Goal: Information Seeking & Learning: Understand process/instructions

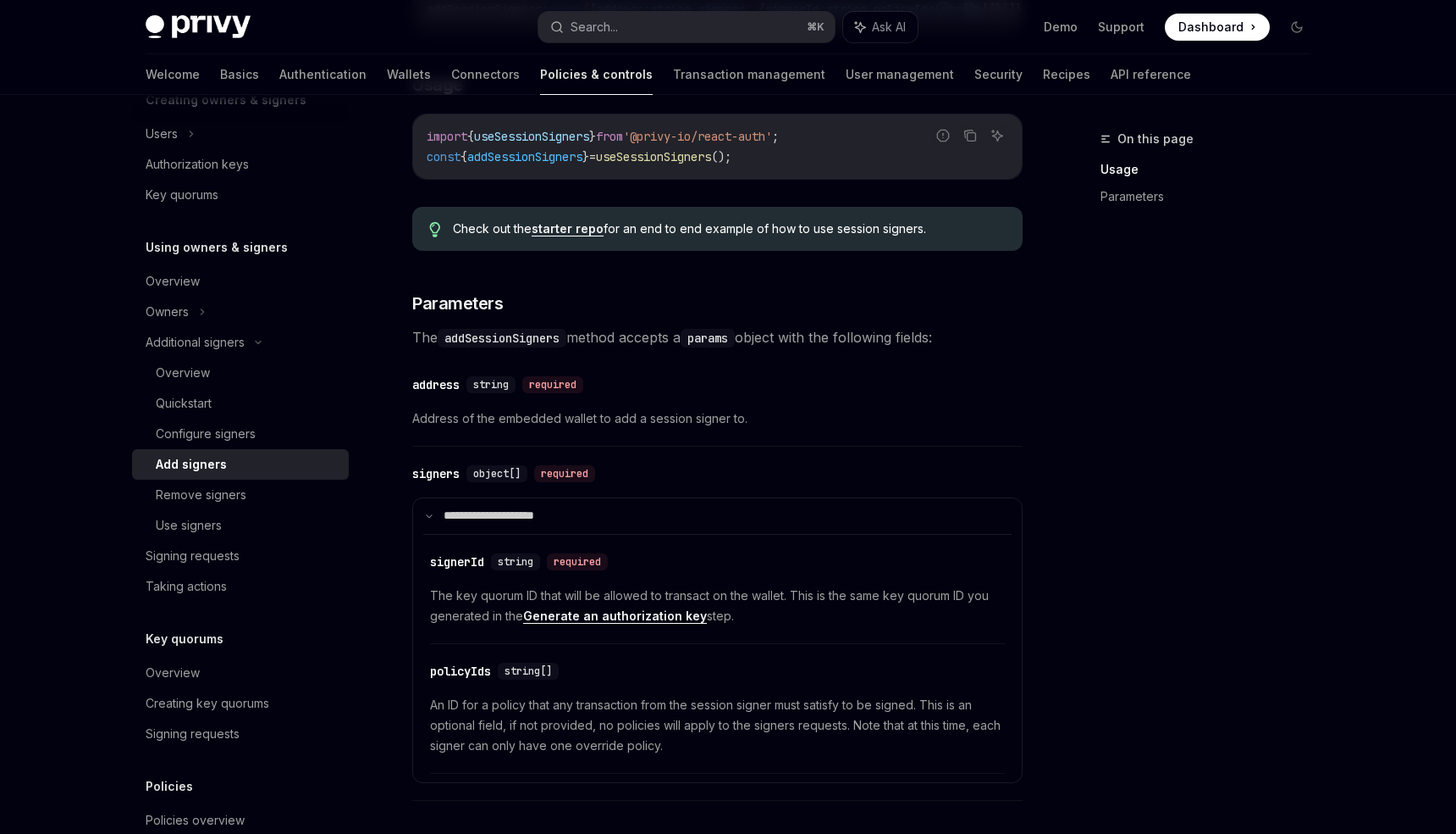
scroll to position [455, 0]
click at [615, 616] on link "Generate an authorization key" at bounding box center [614, 613] width 183 height 15
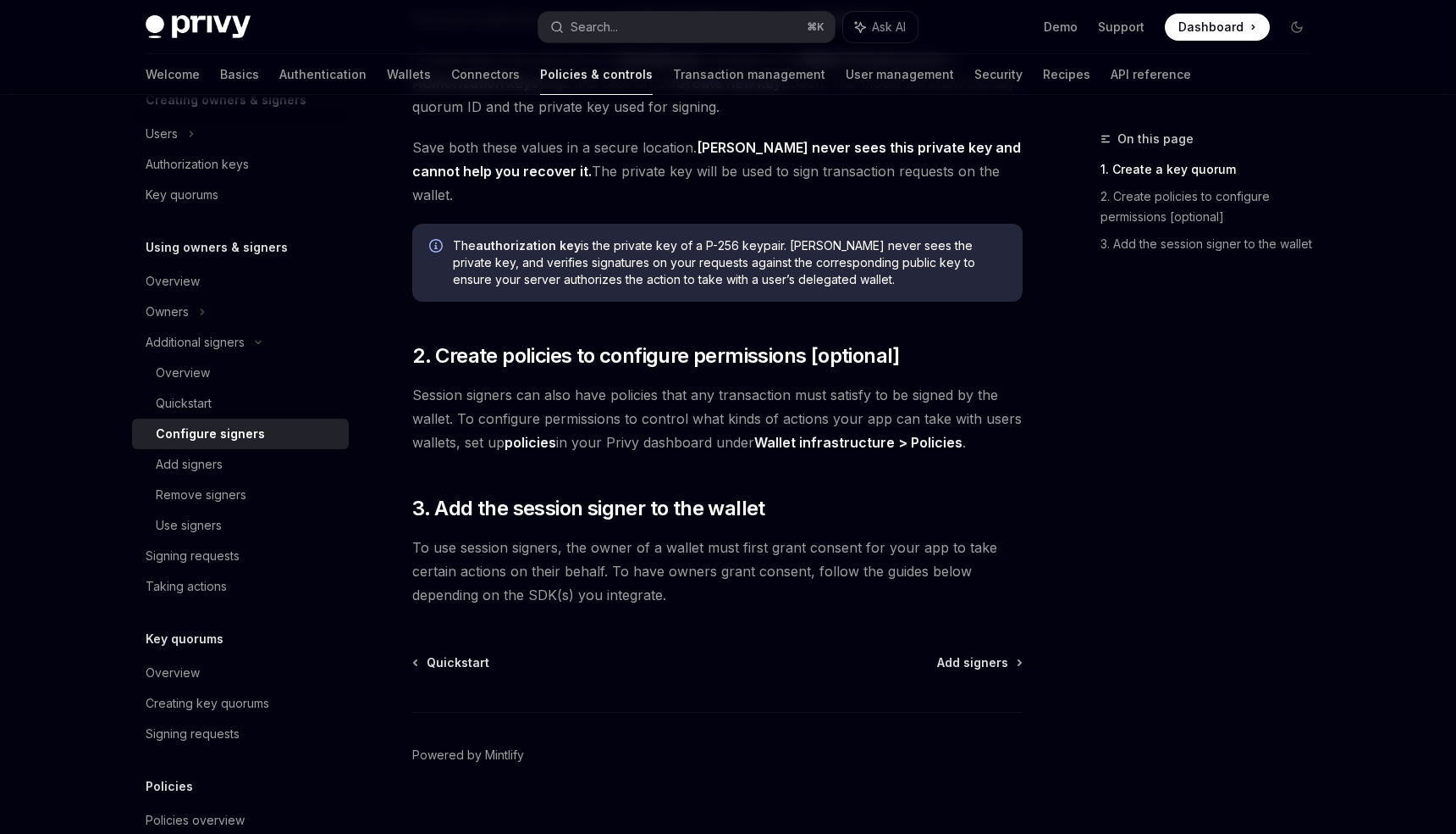
scroll to position [401, 0]
click at [689, 549] on span "To use session signers, the owner of a wallet must first grant consent for your…" at bounding box center [717, 570] width 611 height 72
click at [953, 653] on span "Add signers" at bounding box center [973, 661] width 72 height 17
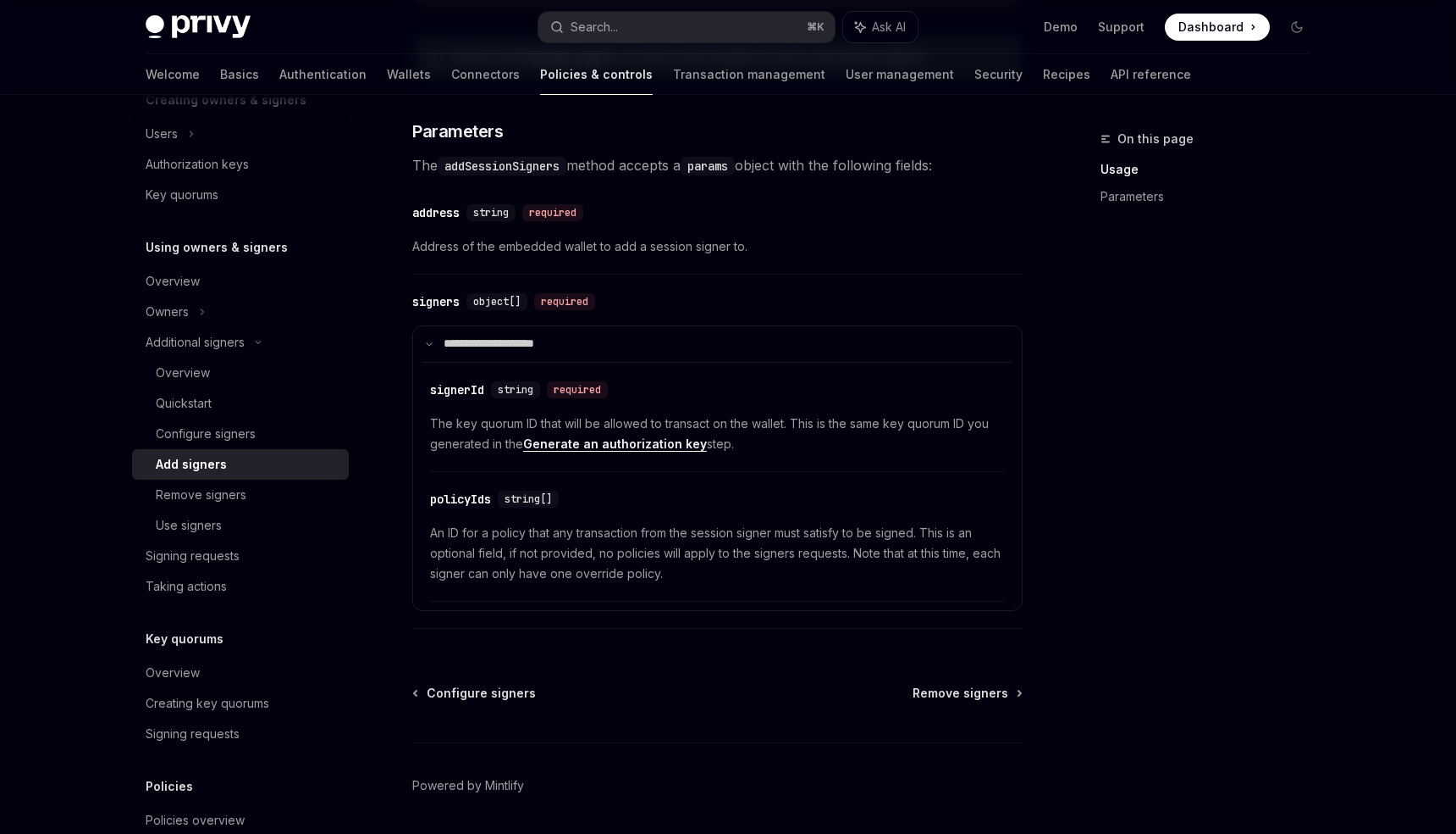
scroll to position [633, 0]
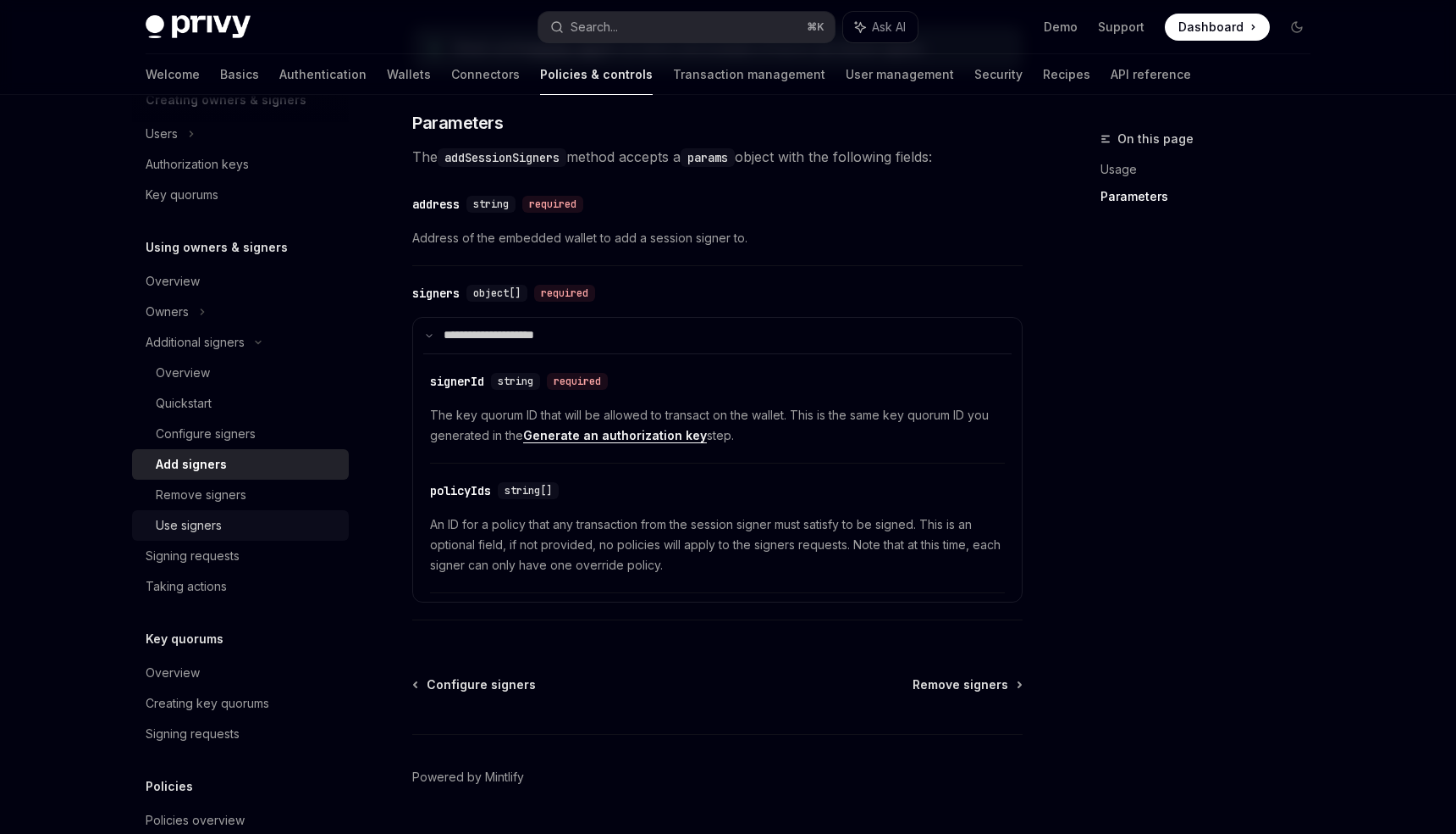
click at [233, 532] on div "Use signers" at bounding box center [247, 525] width 183 height 21
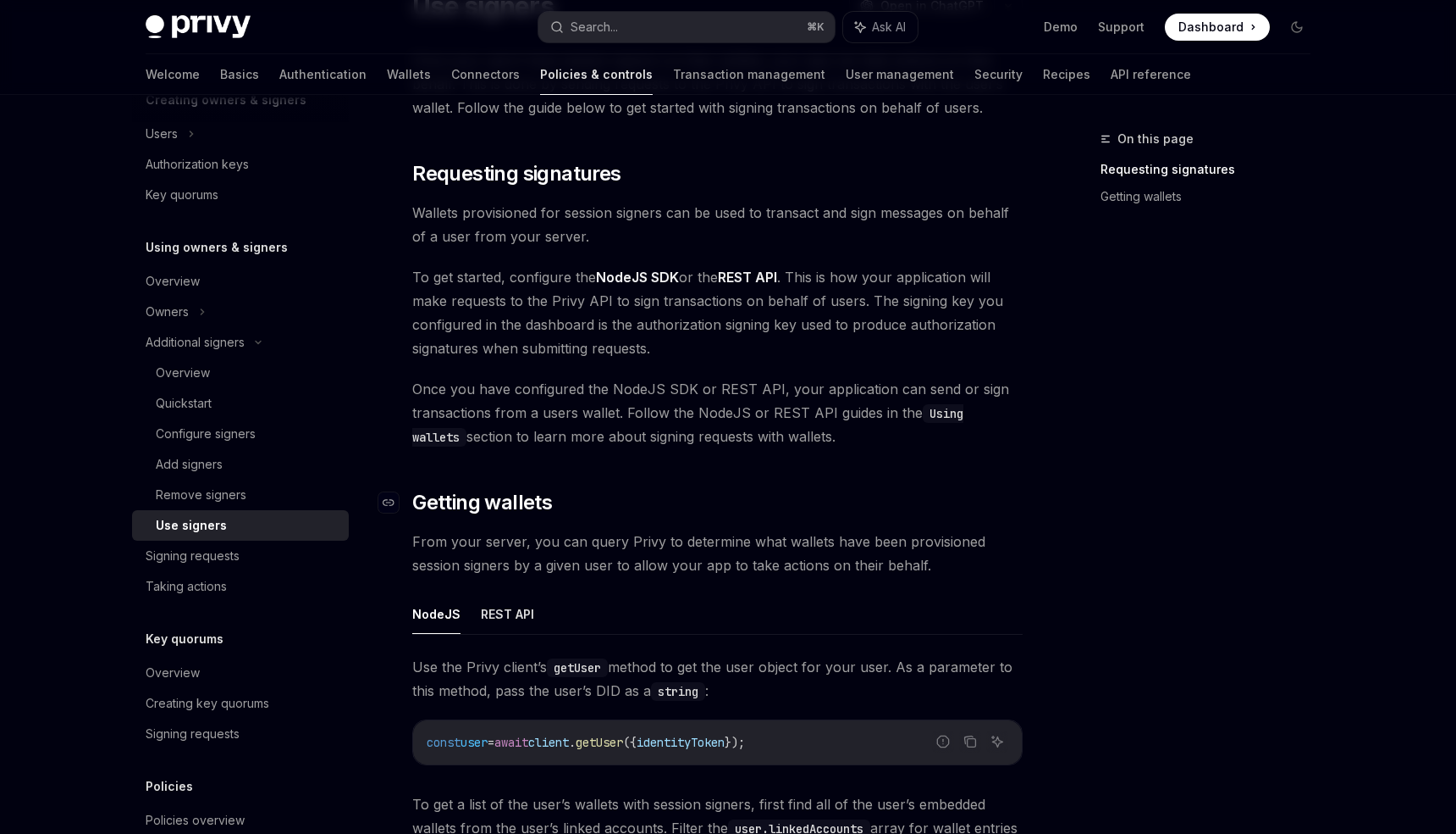
scroll to position [156, 0]
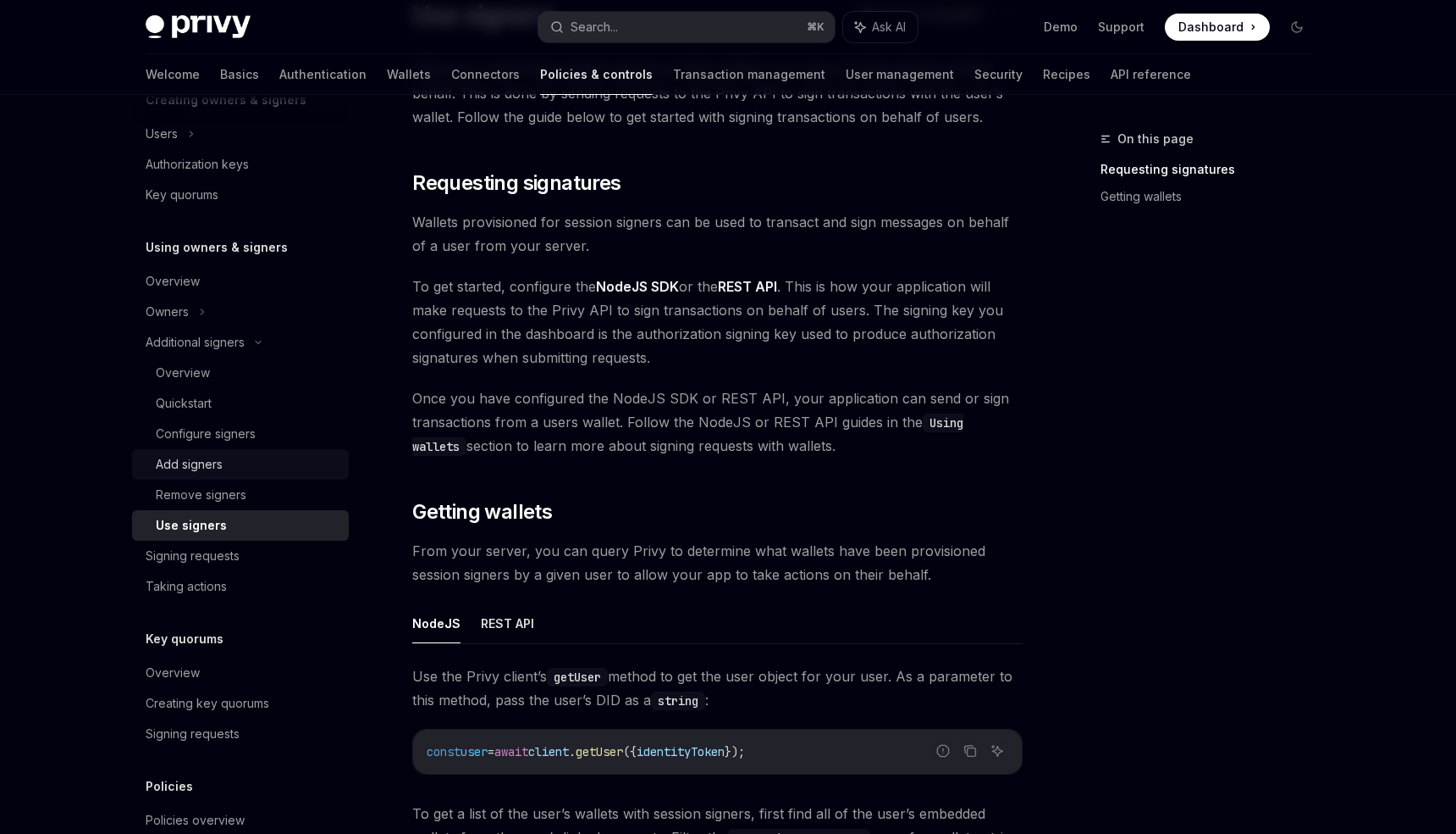
click at [256, 465] on div "Add signers" at bounding box center [247, 464] width 183 height 21
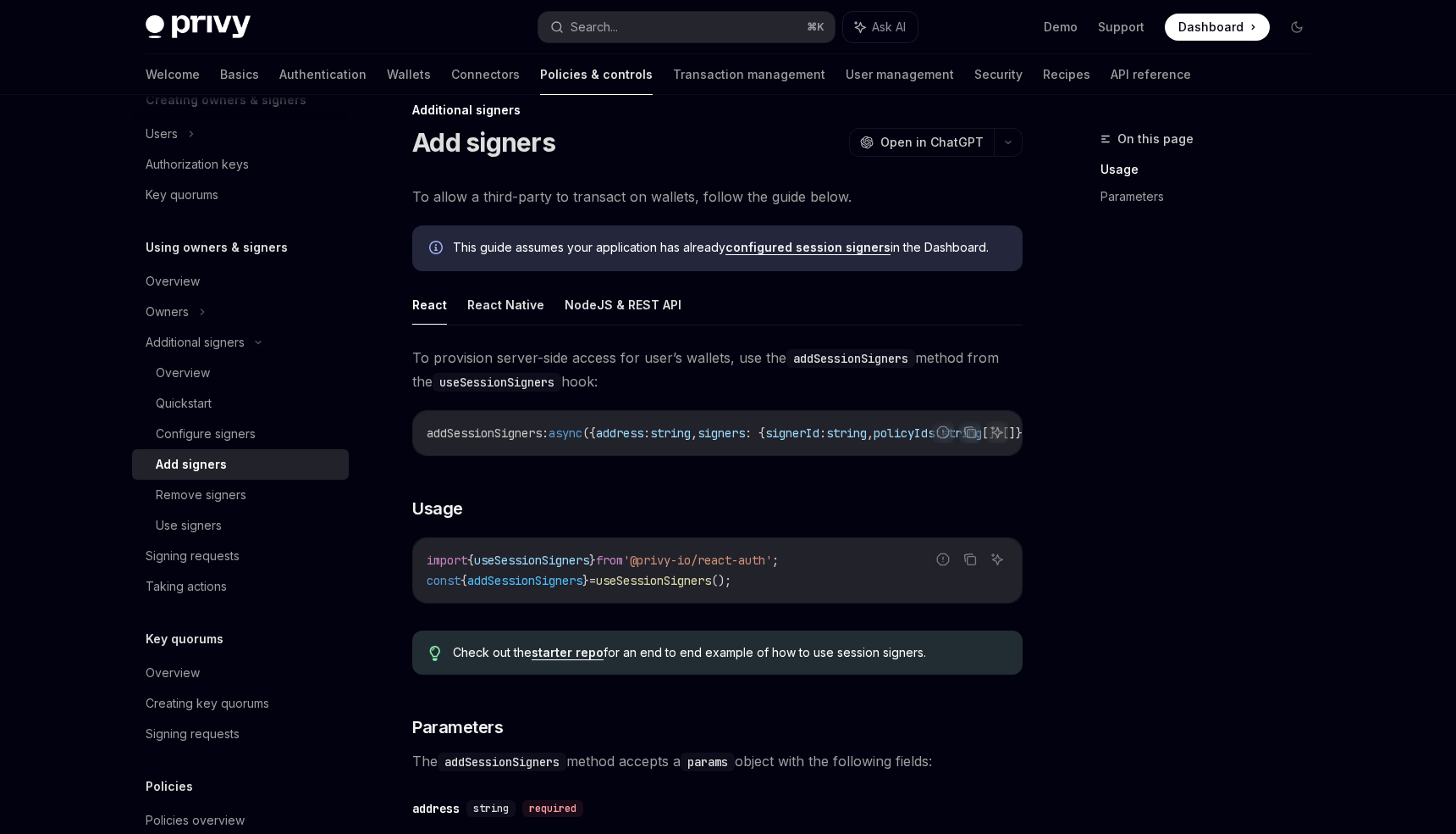
scroll to position [34, 0]
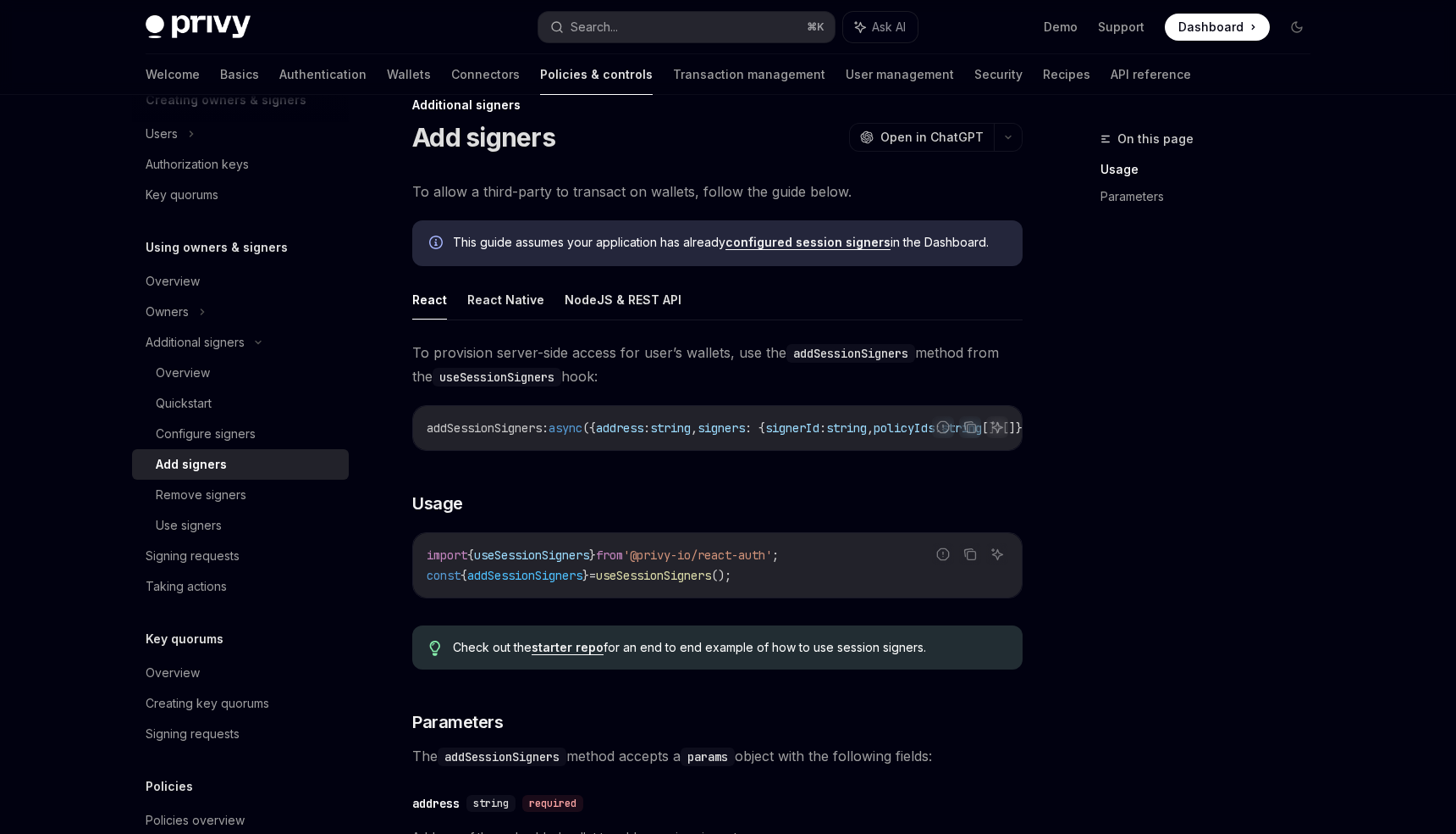
click at [567, 555] on span "useSessionSigners" at bounding box center [531, 555] width 115 height 15
copy span "useSessionSigners"
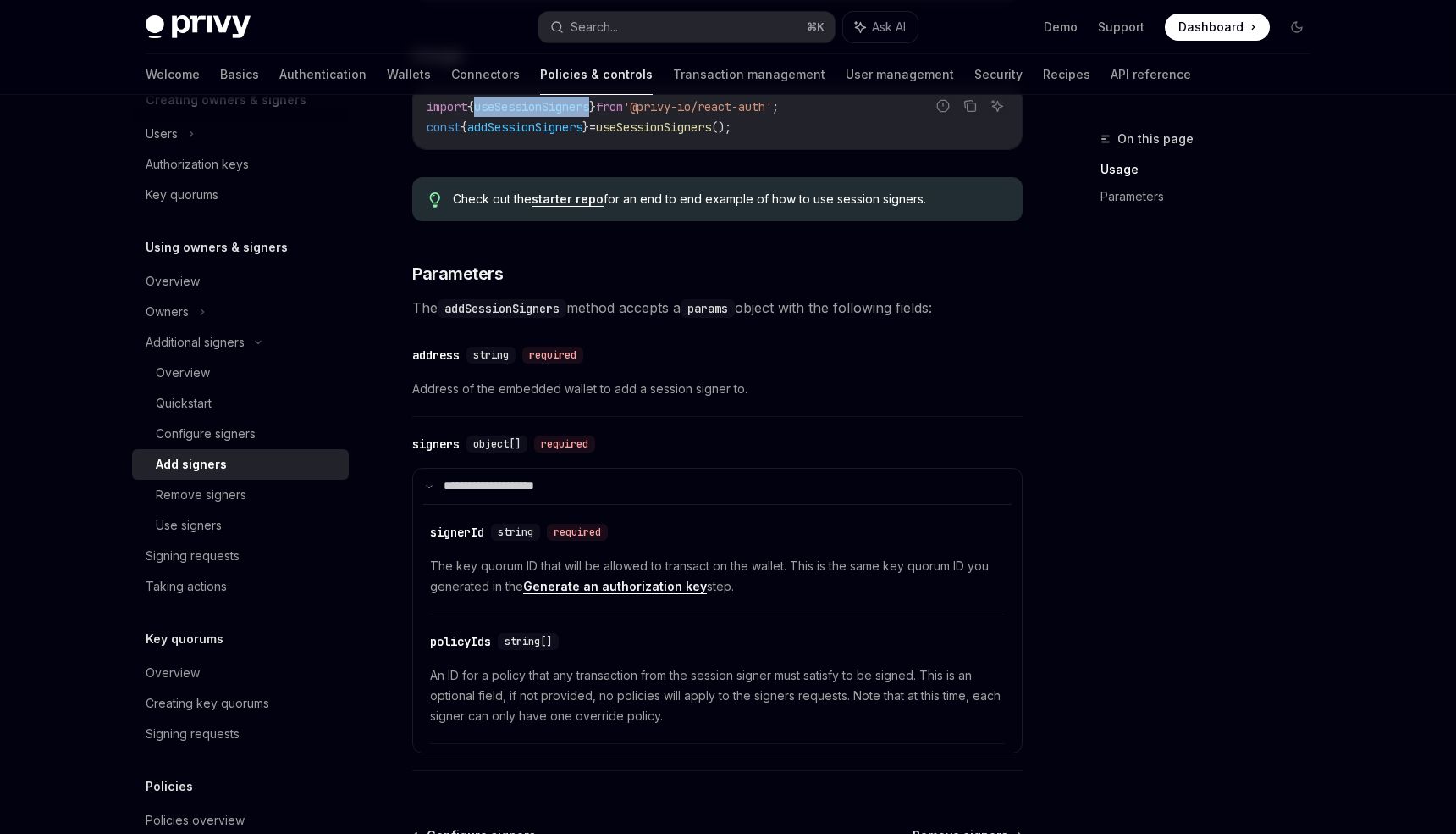
scroll to position [495, 0]
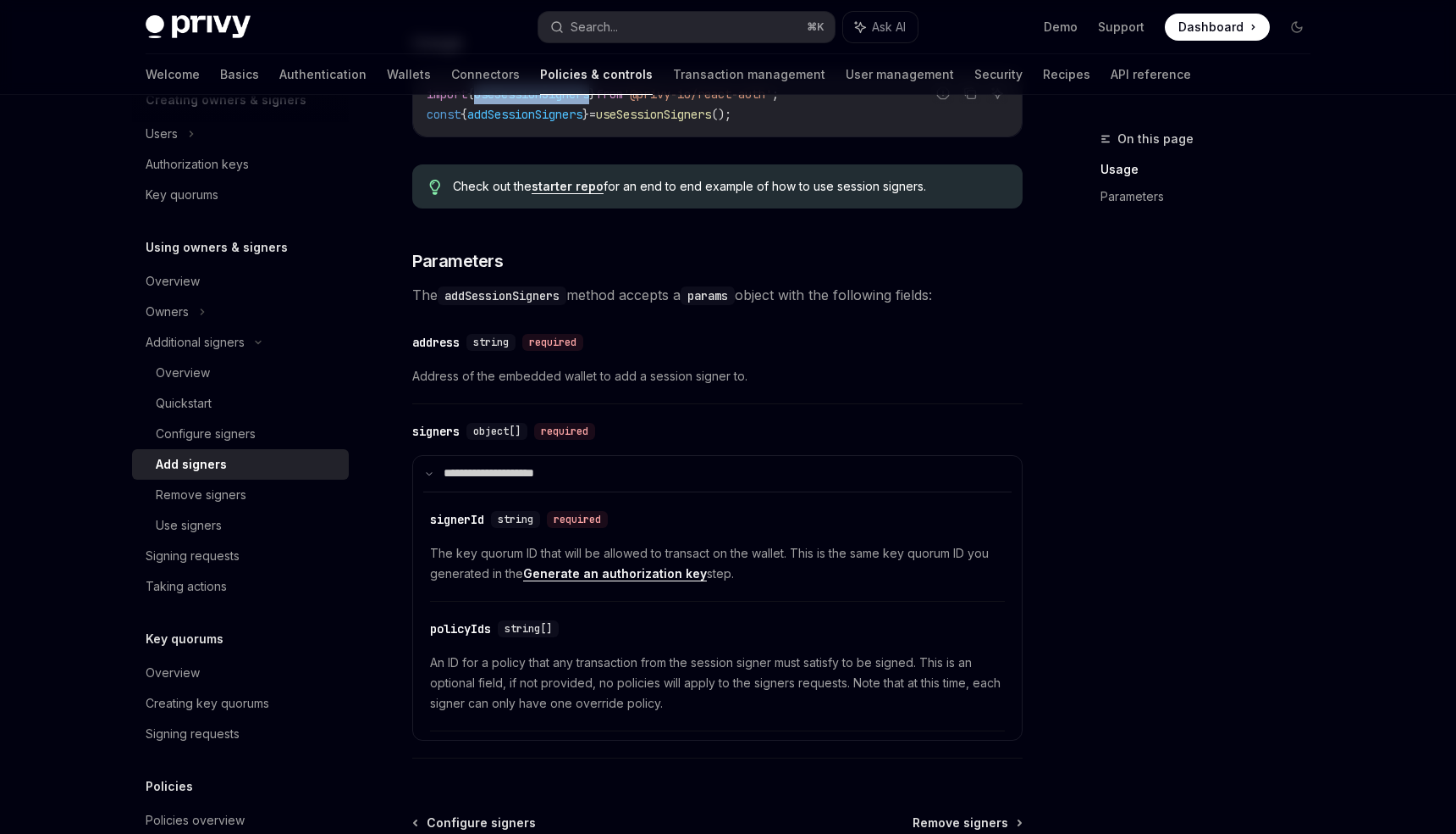
click at [648, 581] on link "Generate an authorization key" at bounding box center [614, 573] width 183 height 15
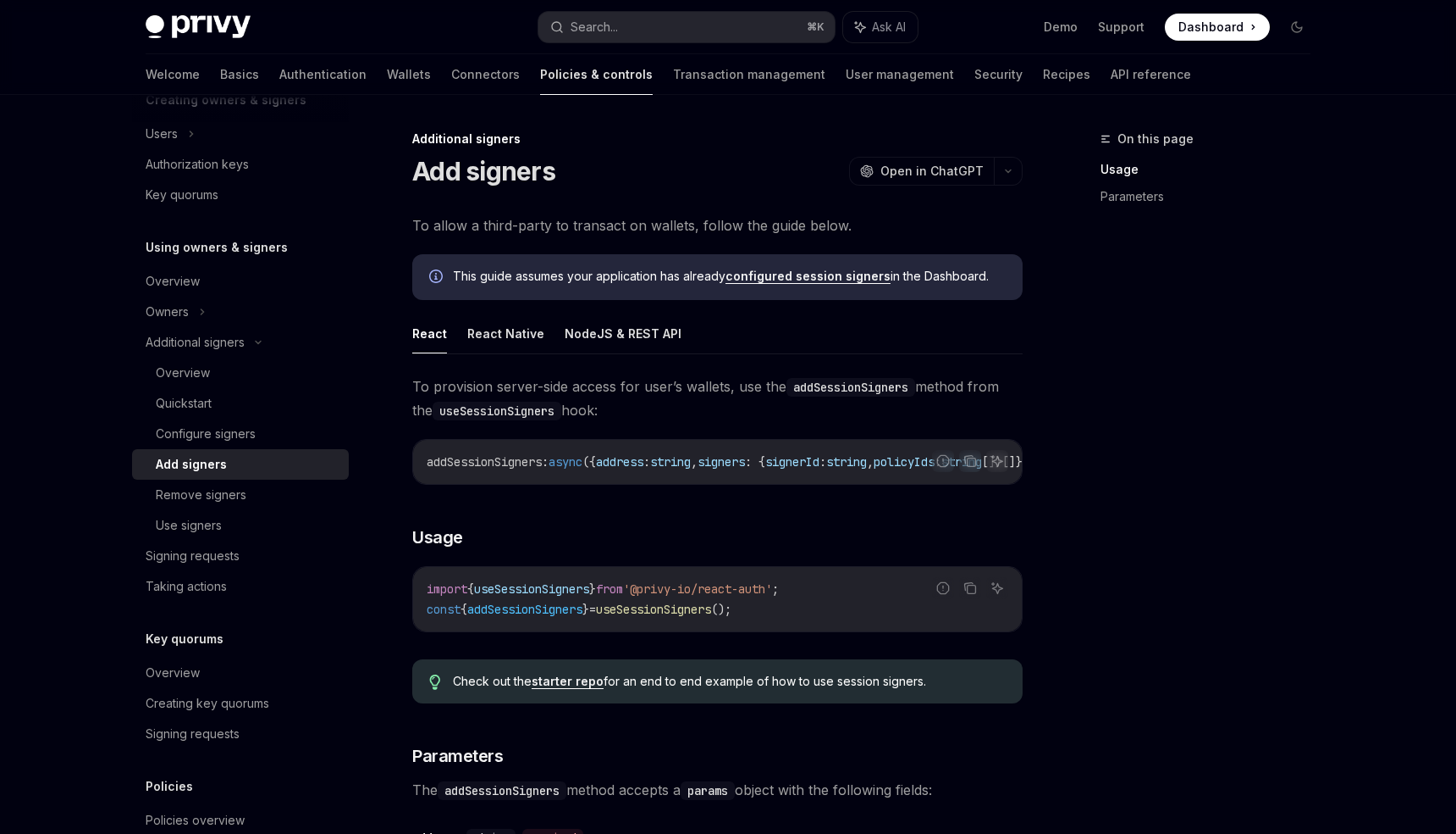
type textarea "*"
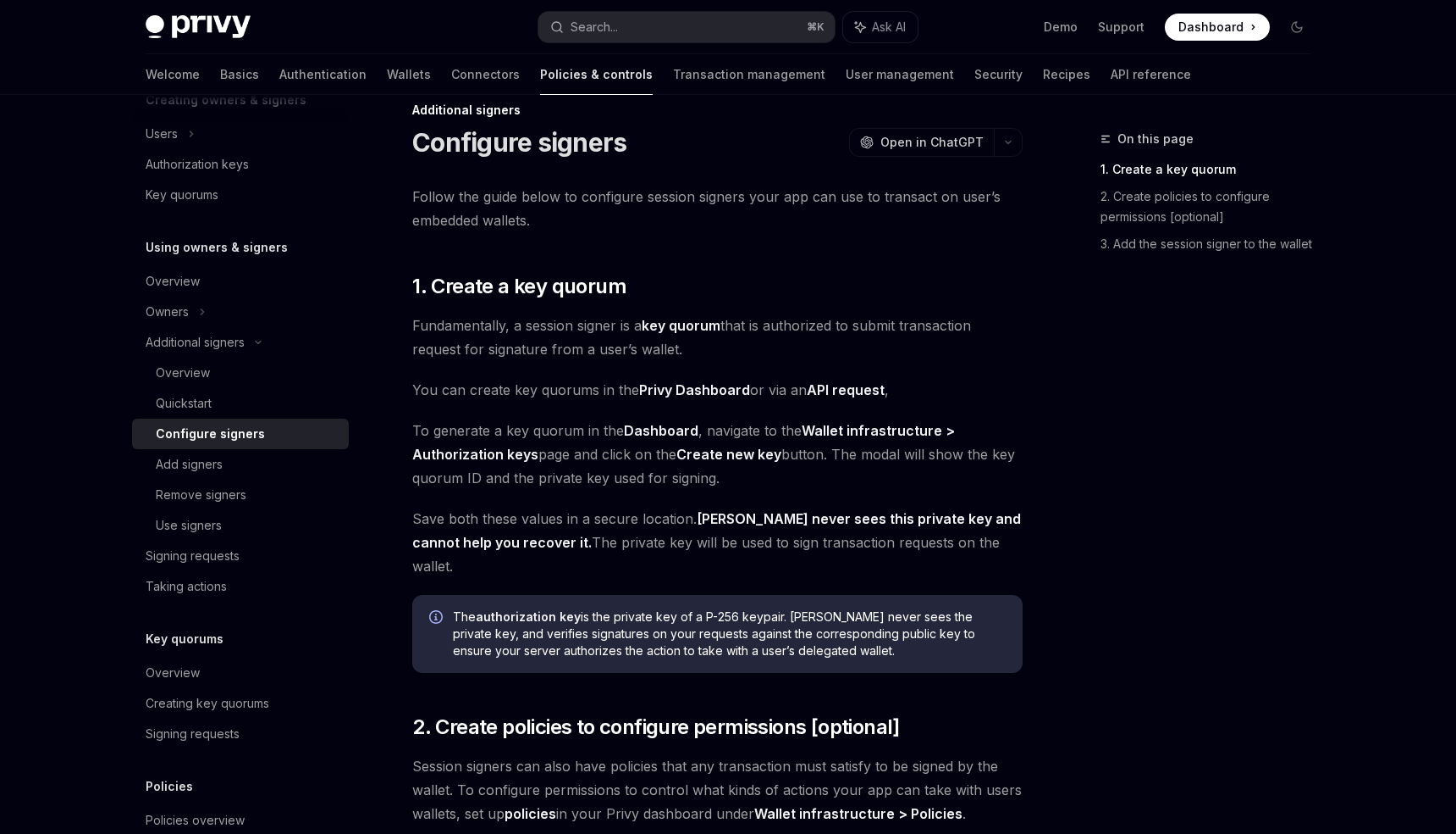
scroll to position [47, 0]
